Goal: Check status

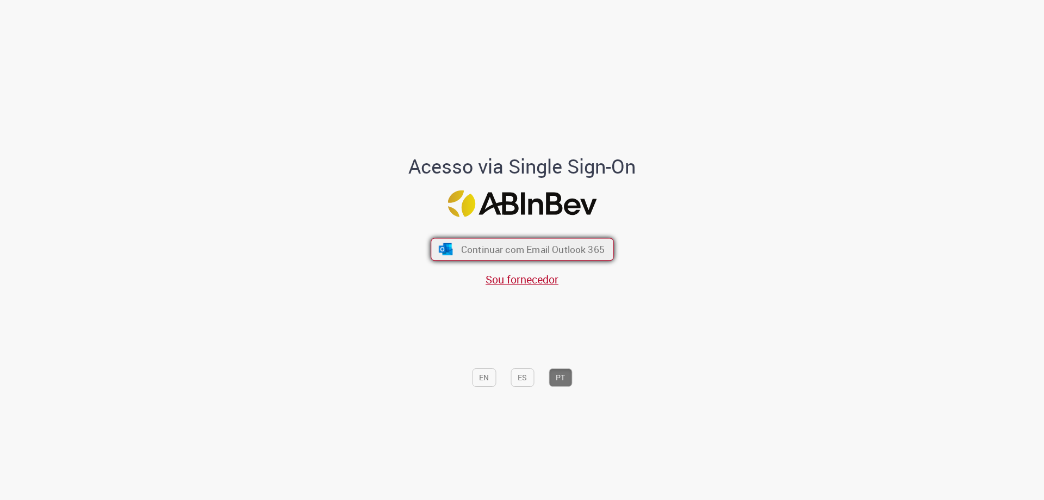
click at [483, 243] on span "Continuar com Email Outlook 365" at bounding box center [533, 249] width 144 height 13
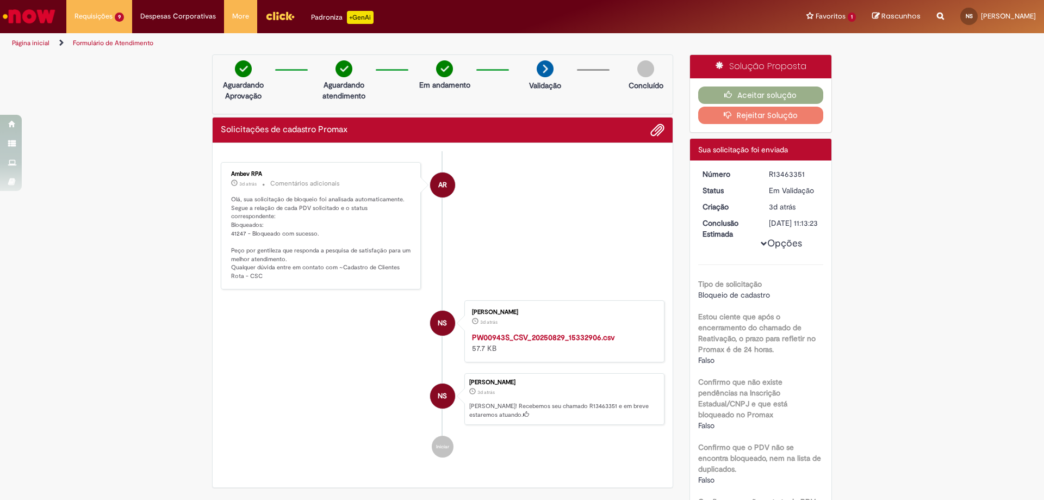
click at [302, 277] on div "Ambev RPA 3d atrás 3 dias atrás Comentários adicionais Olá, sua solicitação de …" at bounding box center [321, 225] width 194 height 121
drag, startPoint x: 240, startPoint y: 225, endPoint x: 225, endPoint y: 225, distance: 15.8
click at [225, 225] on div "Ambev RPA 3d atrás 3 dias atrás Comentários adicionais Olá, sua solicitação de …" at bounding box center [321, 225] width 194 height 121
copy p "41247"
click at [285, 396] on li "NS [PERSON_NAME] 3d atrás 3 dias atrás [PERSON_NAME]! Recebemos seu chamado R13…" at bounding box center [443, 399] width 444 height 52
